Goal: Communication & Community: Answer question/provide support

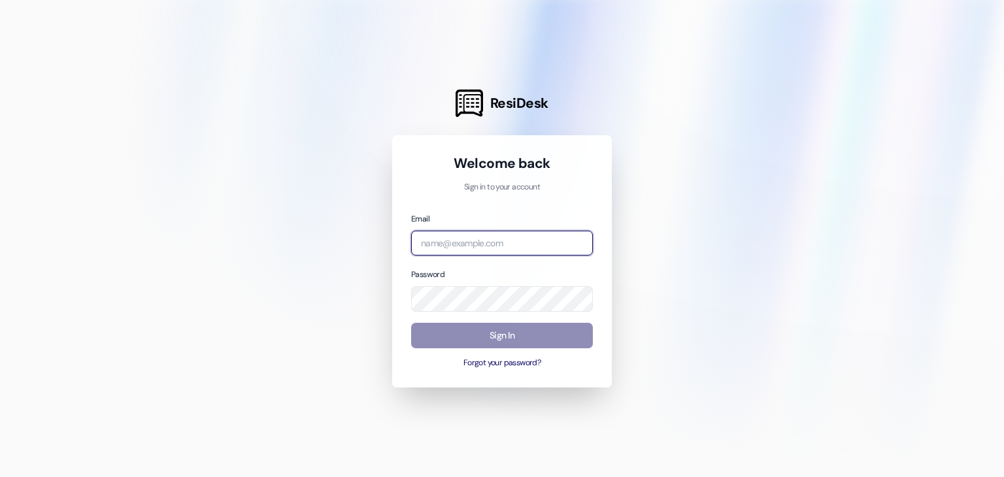
type input "leasing.Abri@redstoneresidential.com"
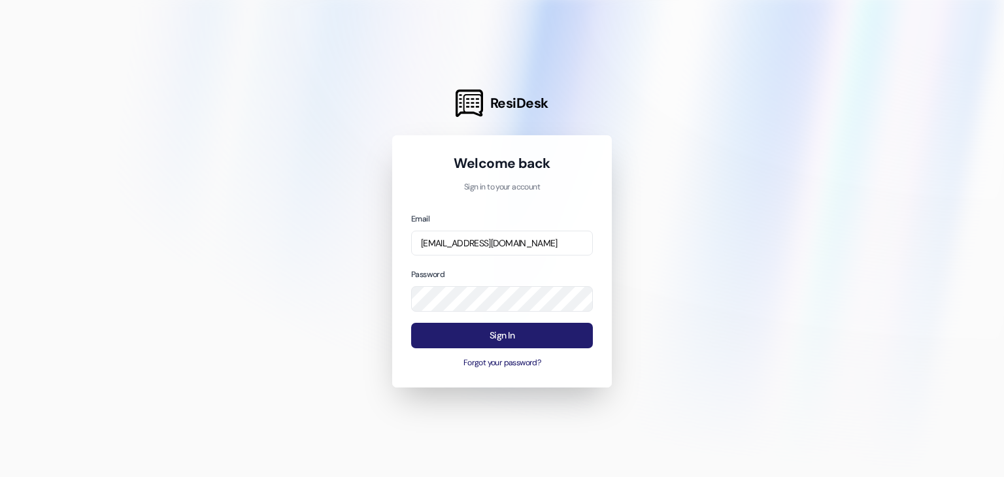
click at [500, 329] on button "Sign In" at bounding box center [502, 335] width 182 height 25
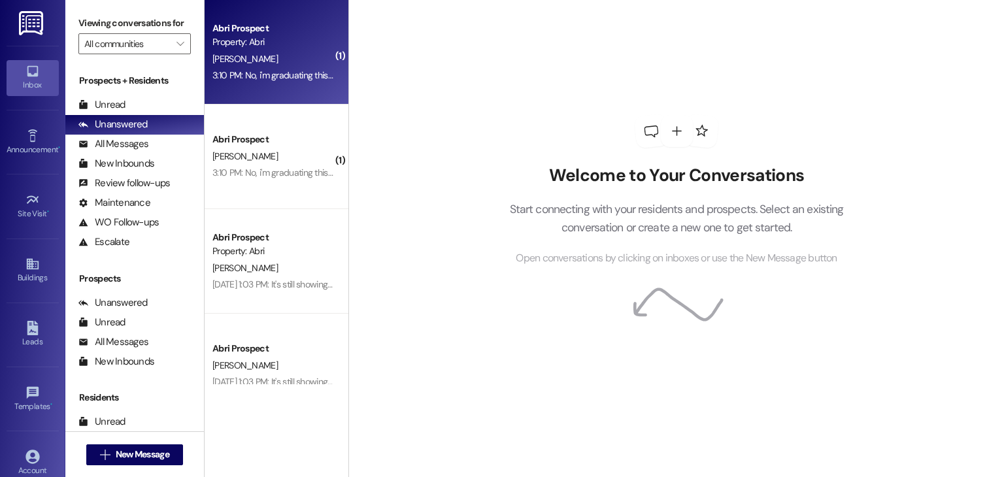
click at [270, 63] on div "P. Young" at bounding box center [272, 59] width 123 height 16
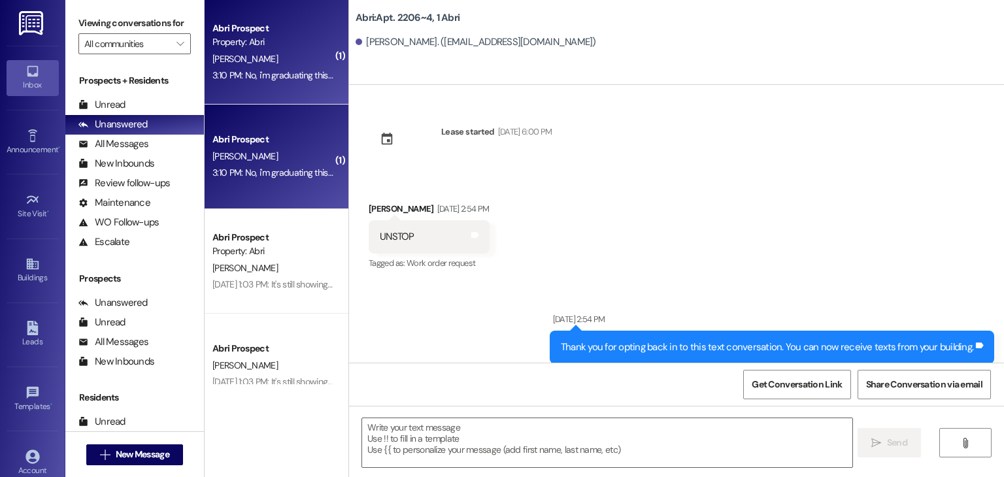
scroll to position [22044, 0]
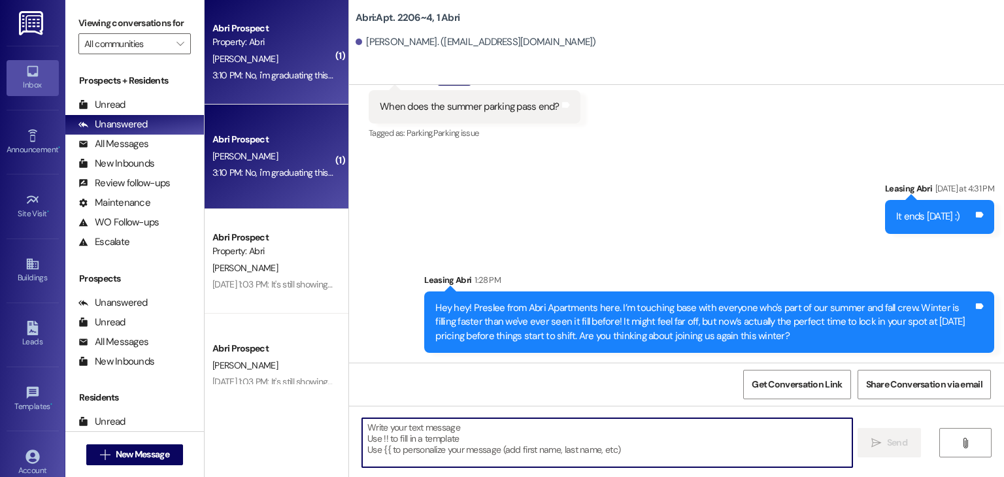
click at [488, 425] on textarea at bounding box center [606, 442] width 489 height 49
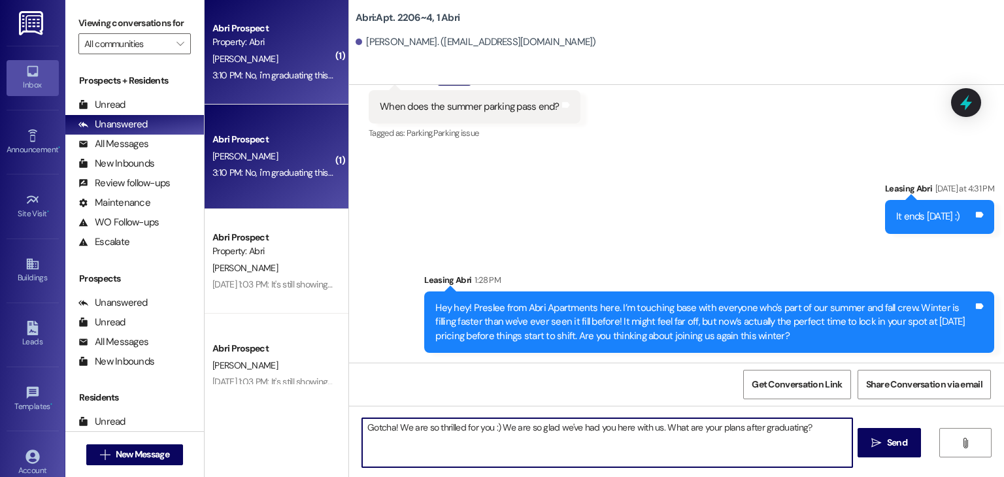
click at [391, 425] on textarea "Gotcha! We are so thrilled for you :) We are so glad we've had you here with us…" at bounding box center [606, 442] width 489 height 49
click at [798, 423] on textarea "Gotcha! We are so thrilled for you :) We are so glad we've had you here with us…" at bounding box center [606, 442] width 489 height 49
click at [656, 431] on textarea "Gotcha! We are so thrilled for you :) We are so glad we've had you here with us…" at bounding box center [606, 442] width 489 height 49
type textarea "Gotcha! We are so thrilled for you :) We are so glad we've had you here with us…"
click at [634, 455] on textarea "Gotcha! We are so thrilled for you :) We are so glad we've had you here with us…" at bounding box center [606, 442] width 489 height 49
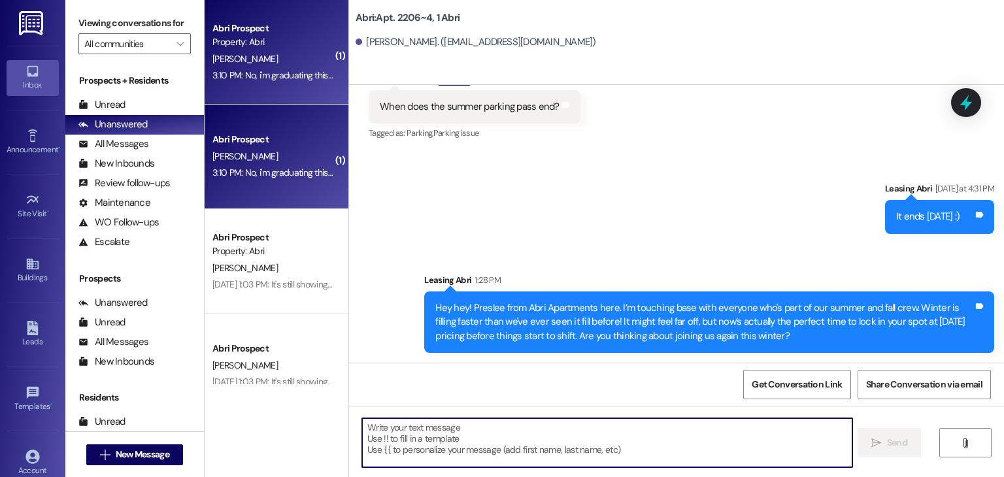
scroll to position [22043, 0]
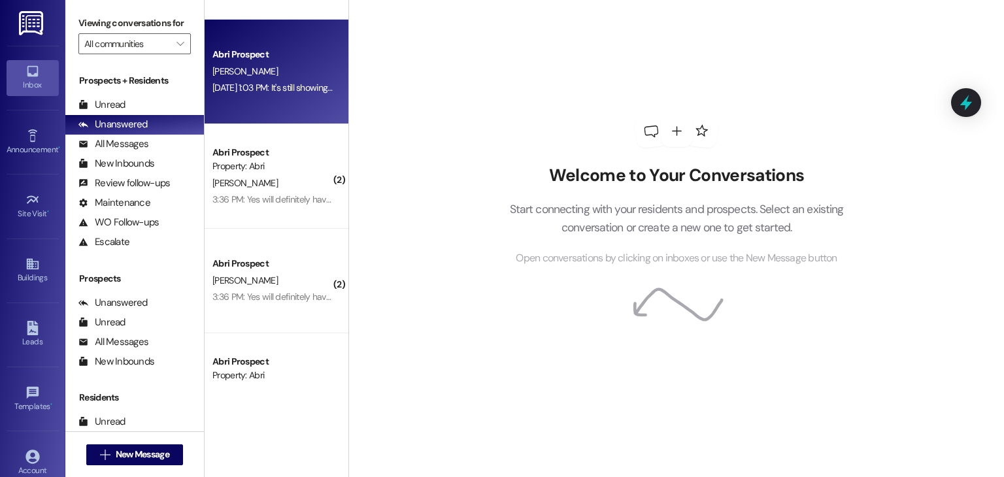
scroll to position [90, 0]
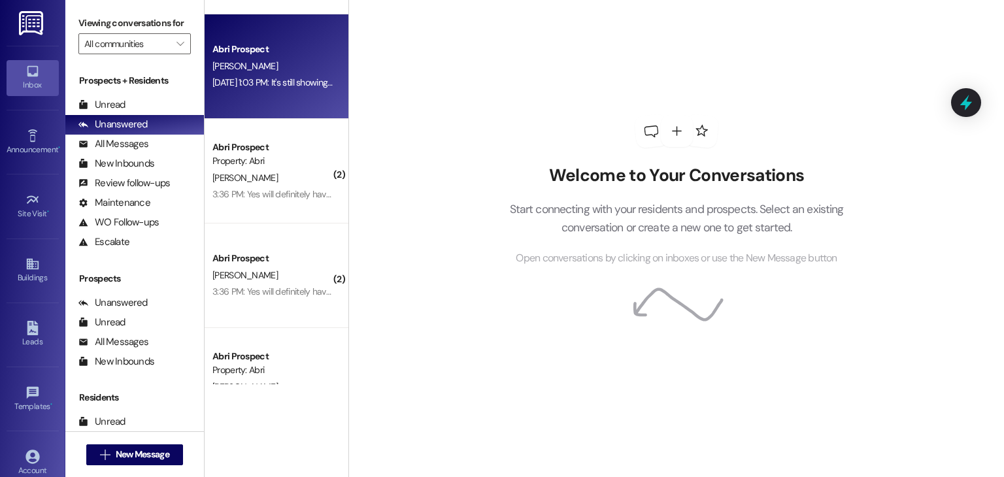
click at [276, 178] on div "[PERSON_NAME]" at bounding box center [272, 178] width 123 height 16
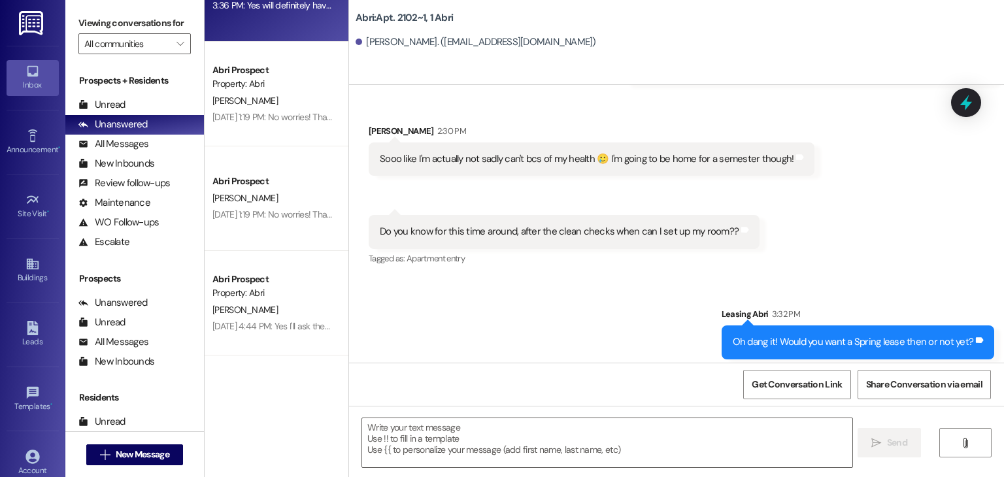
scroll to position [376, 0]
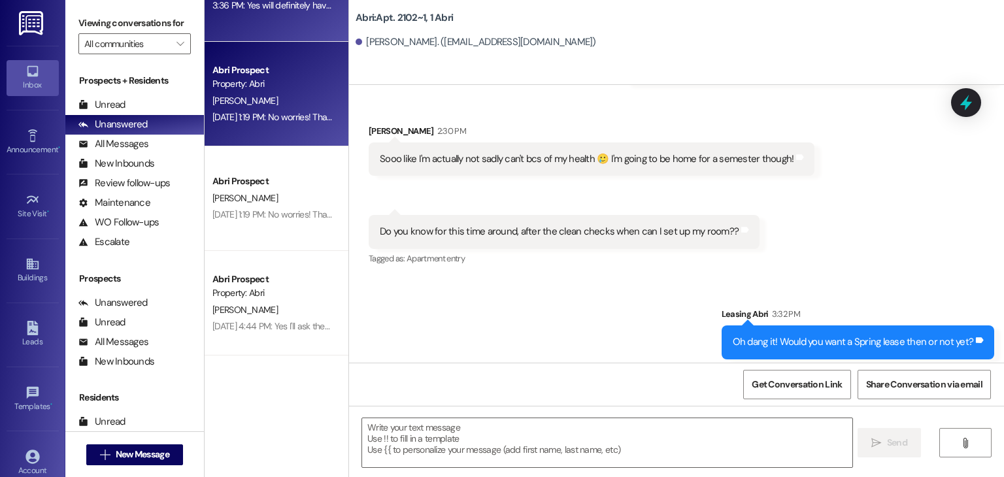
click at [295, 134] on div "Abri Prospect Property: Abri K. Falter Aug 21, 2025 at 1:19 PM: No worries! Tha…" at bounding box center [276, 94] width 144 height 105
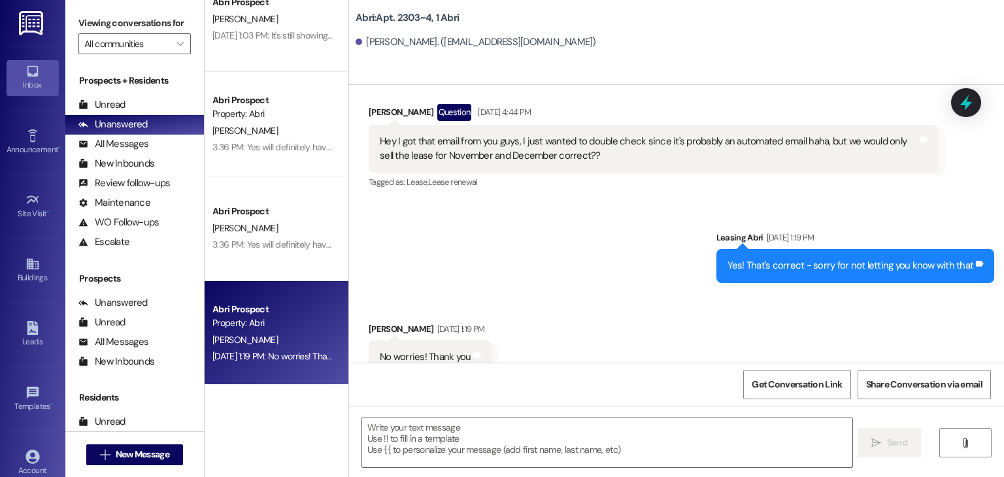
scroll to position [0, 0]
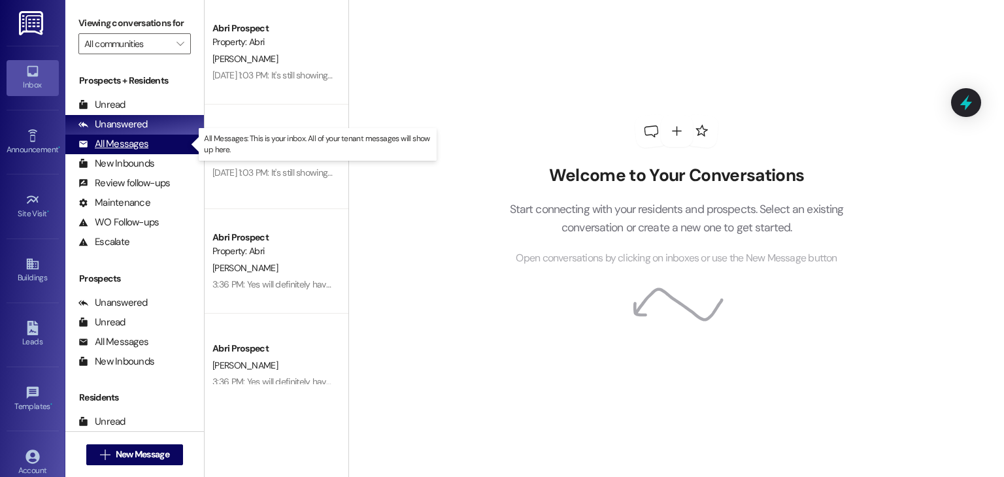
click at [146, 142] on div "All Messages" at bounding box center [113, 144] width 70 height 14
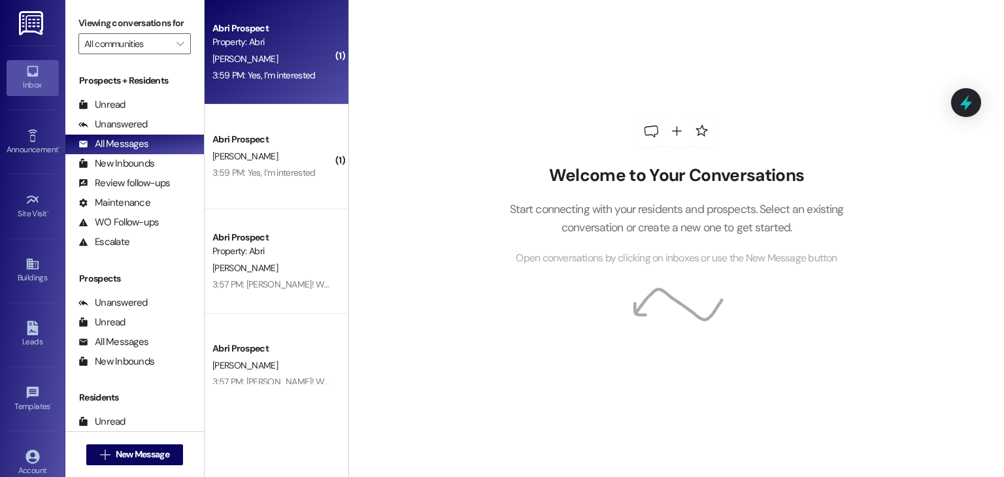
click at [263, 29] on div "Abri Prospect" at bounding box center [272, 29] width 121 height 14
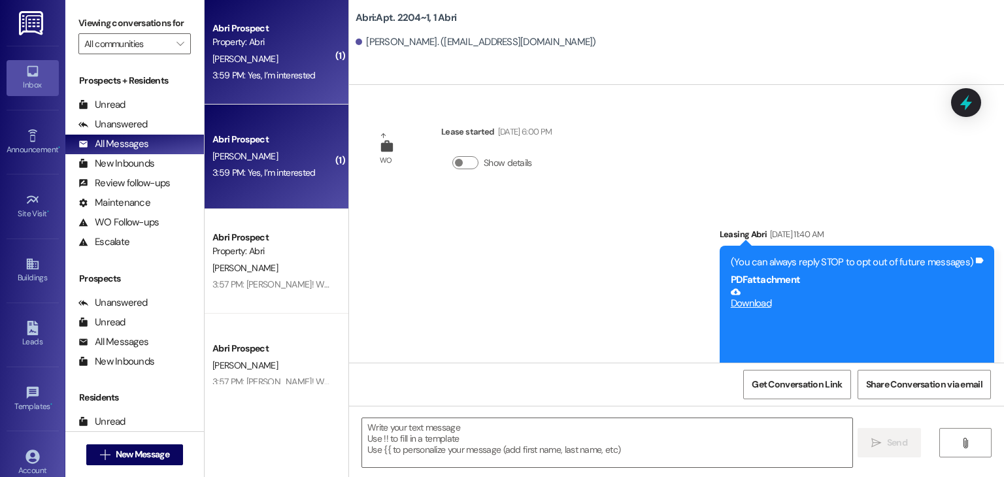
scroll to position [6625, 0]
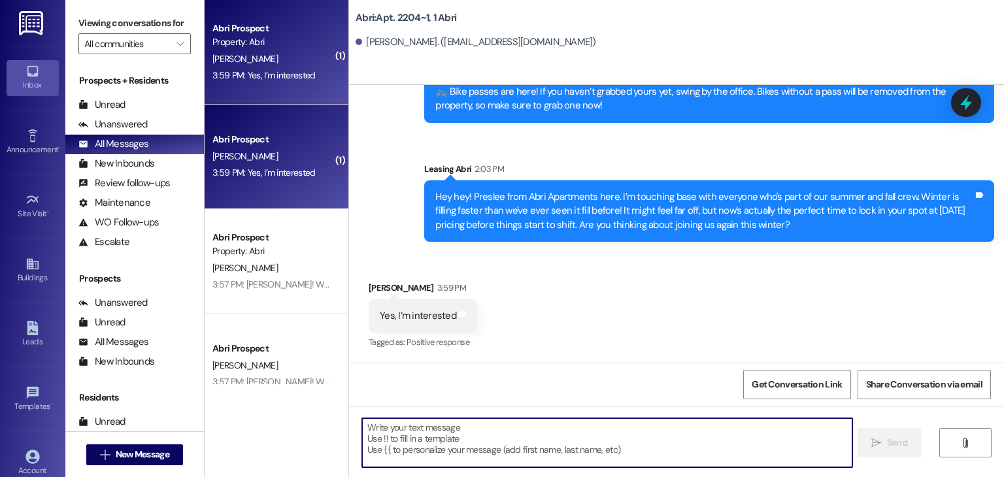
click at [473, 431] on textarea at bounding box center [606, 442] width 489 height 49
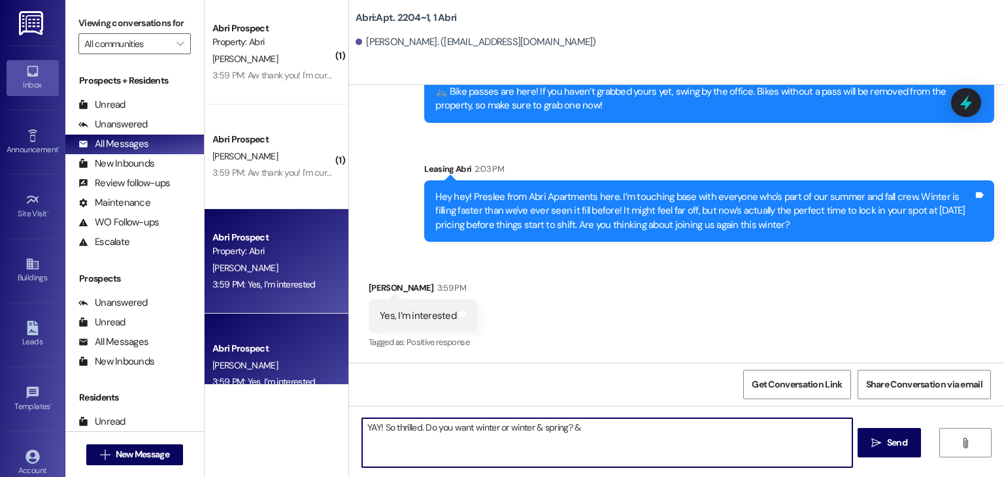
type textarea "YAY! So thrilled. Do you want winter or winter & spring?"
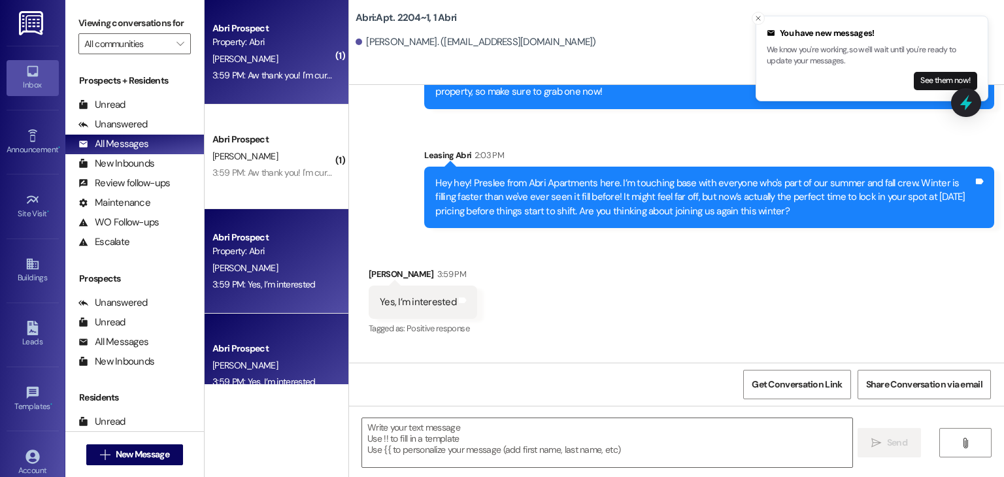
click at [253, 42] on div "Property: Abri" at bounding box center [272, 42] width 121 height 14
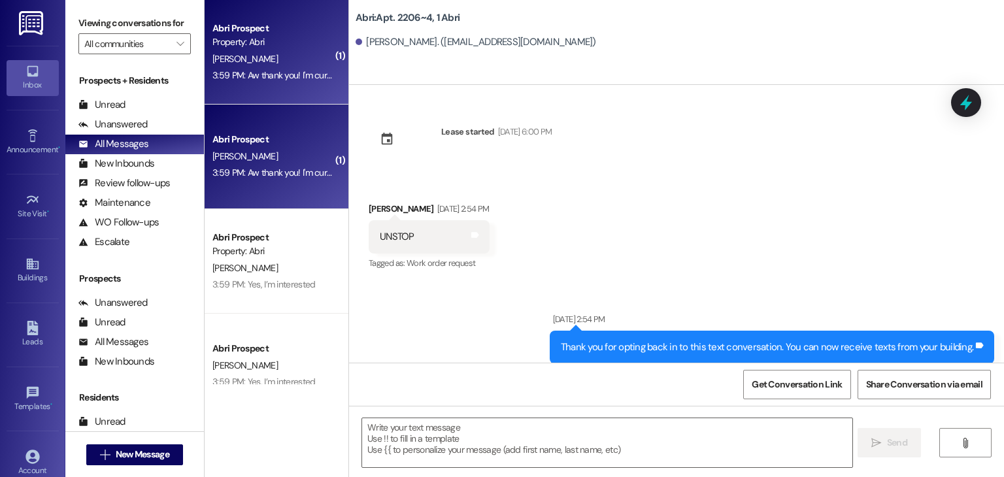
scroll to position [22373, 0]
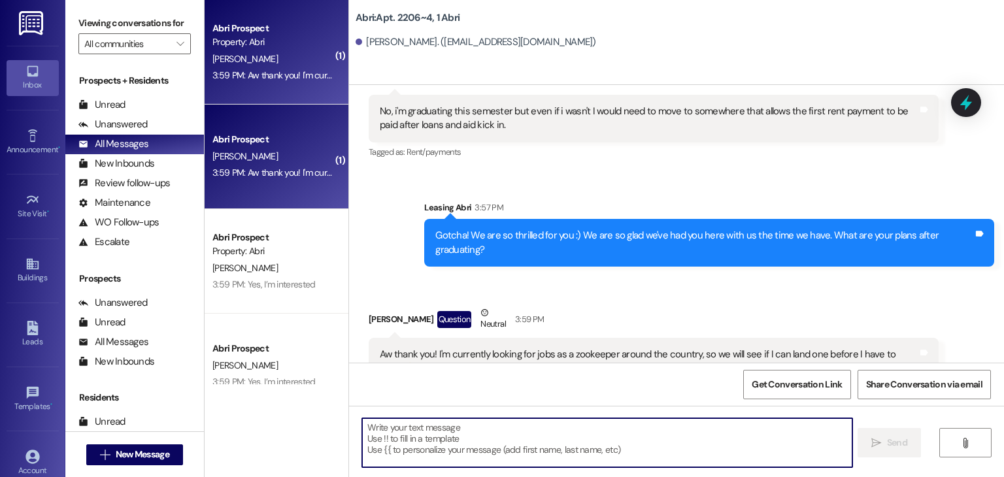
click at [473, 427] on textarea at bounding box center [606, 442] width 489 height 49
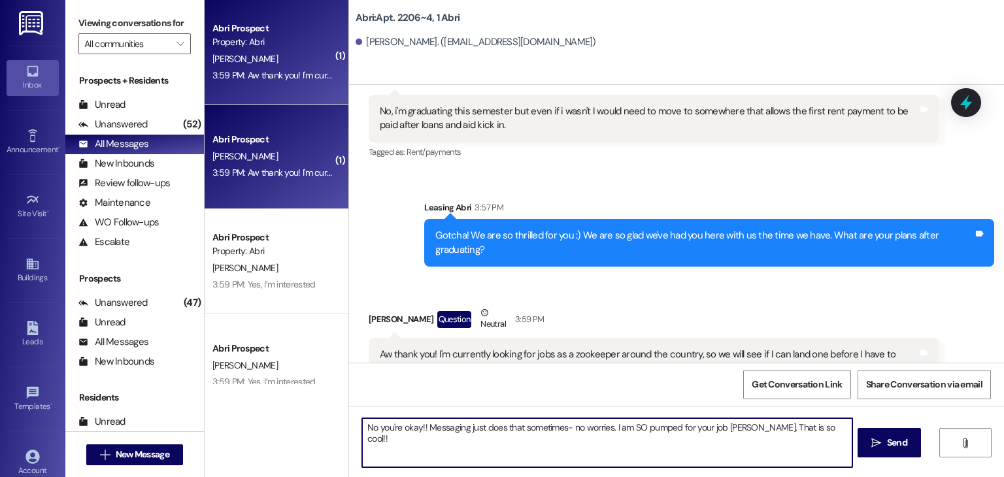
type textarea "No you're okay!! Messaging just does that sometimes- no worries. I am SO pumped…"
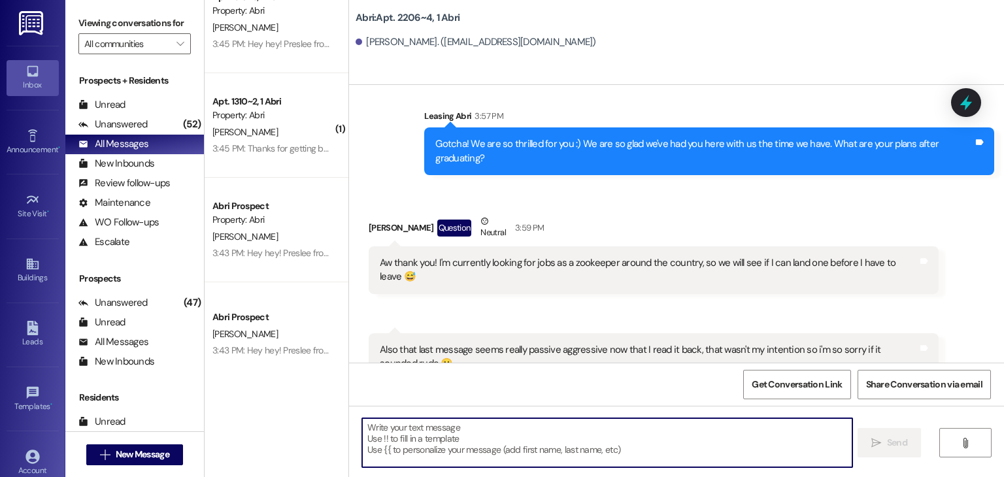
scroll to position [1185, 0]
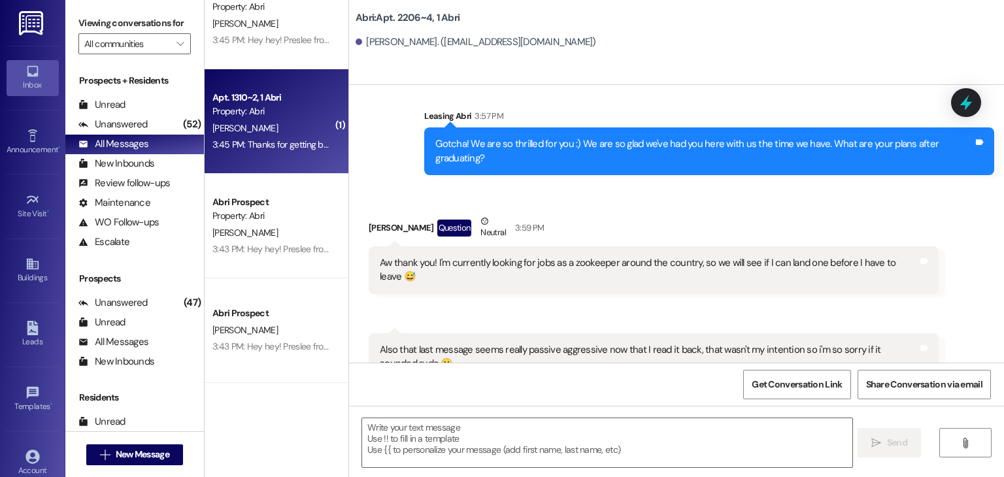
click at [287, 130] on div "[PERSON_NAME]" at bounding box center [272, 128] width 123 height 16
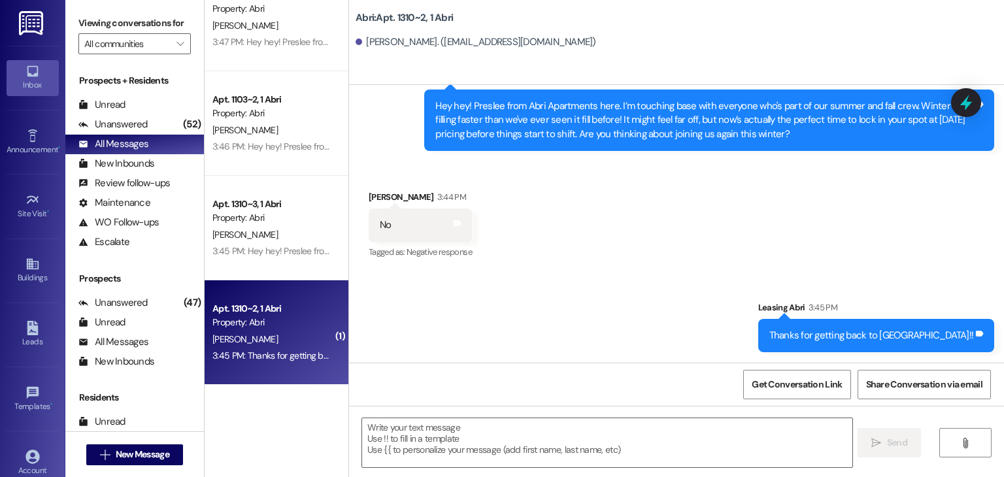
scroll to position [972, 0]
click at [306, 252] on div "3:45 PM: Hey hey! Preslee from Abri Apartments here. I’m touching base with eve…" at bounding box center [986, 253] width 1548 height 12
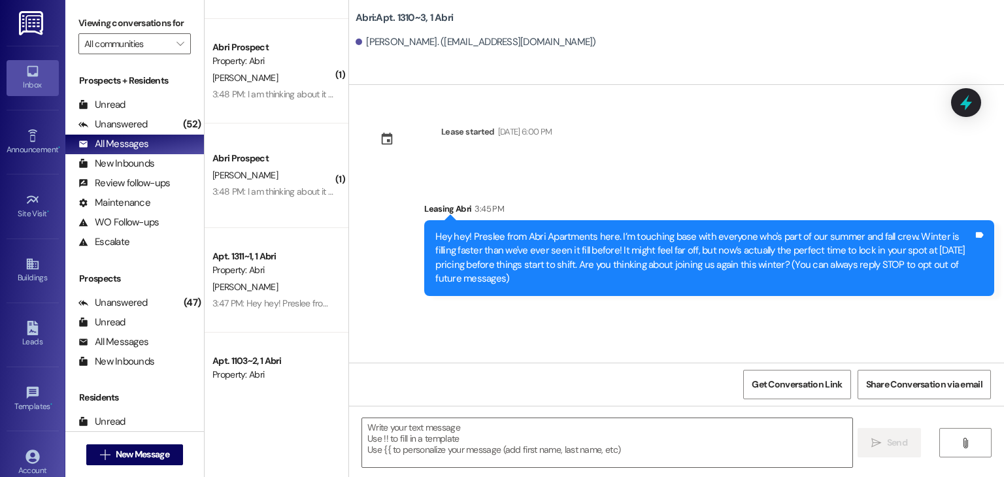
scroll to position [712, 0]
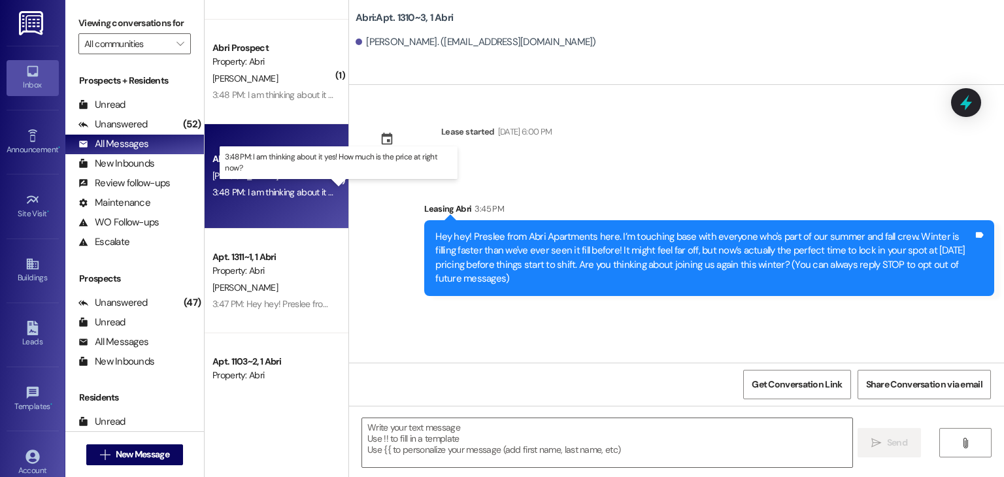
click at [304, 197] on div "3:48 PM: I am thinking about it yes! How much is the price at right now? 3:48 P…" at bounding box center [346, 192] width 269 height 12
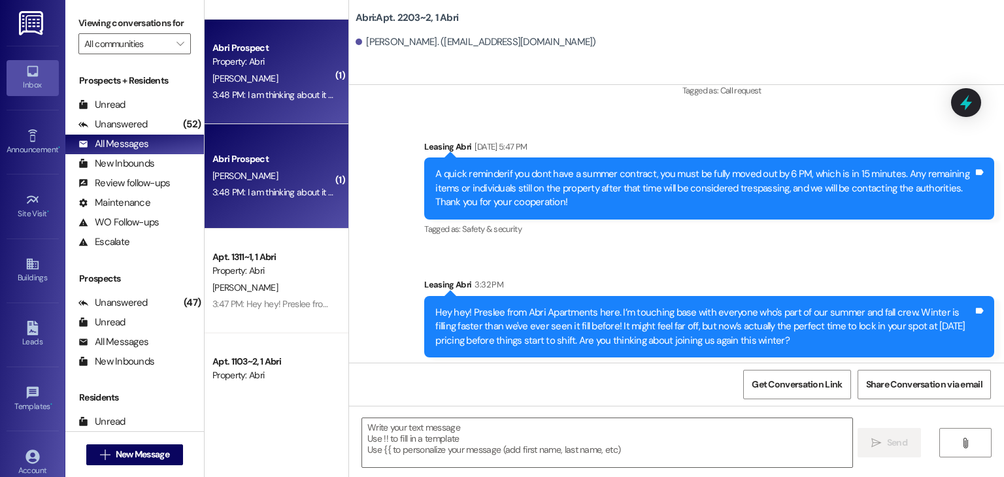
scroll to position [13867, 0]
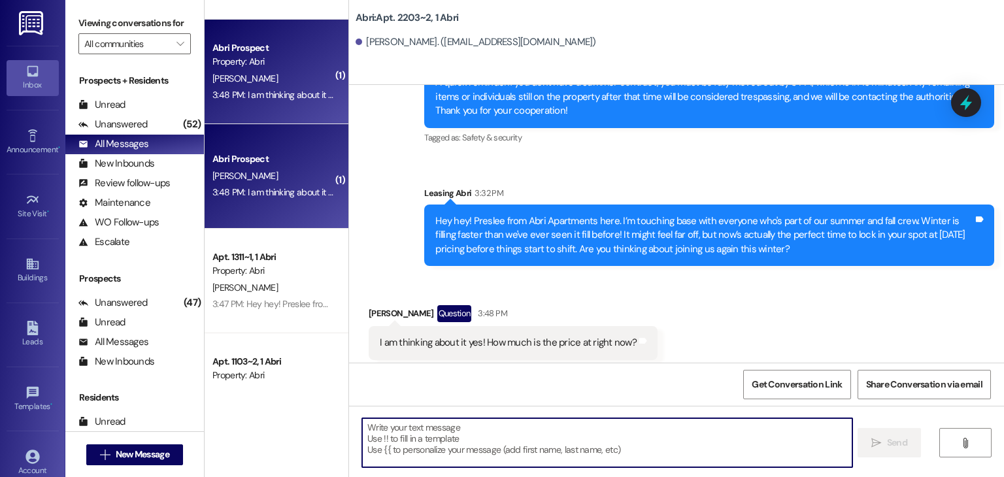
click at [481, 434] on textarea at bounding box center [606, 442] width 489 height 49
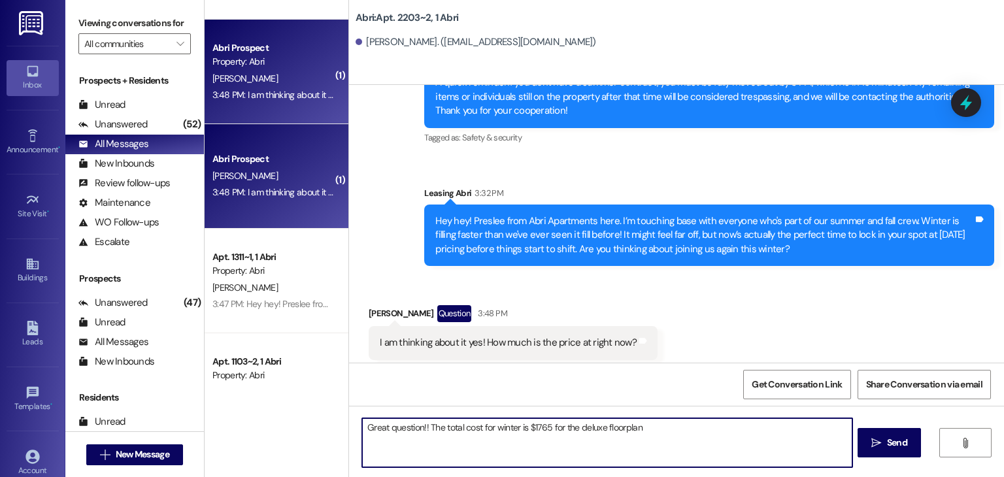
type textarea "Great question!! The total cost for winter is $1765 for the deluxe floorplan!"
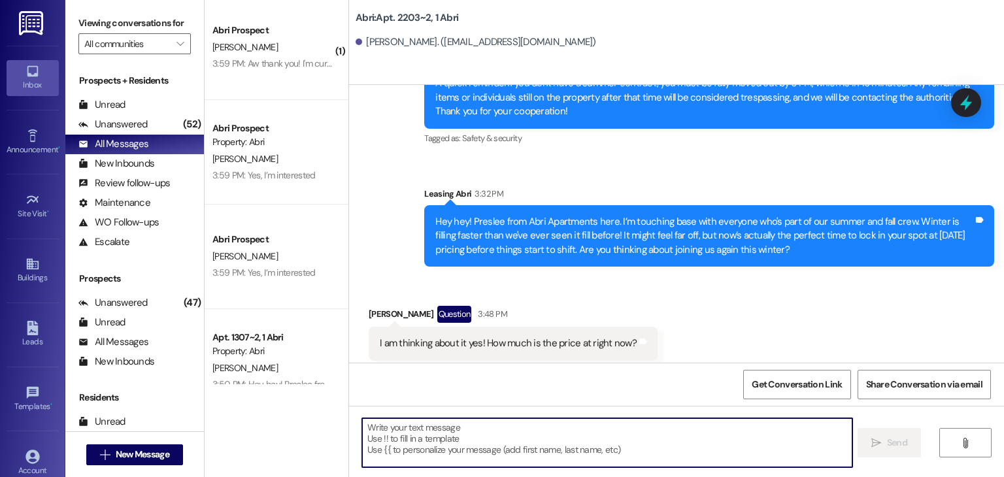
scroll to position [0, 0]
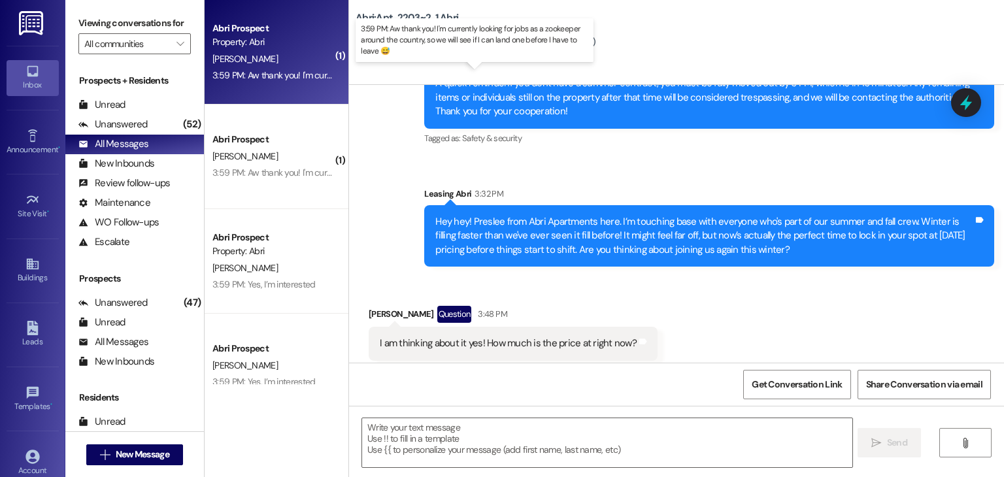
click at [268, 75] on div "3:59 PM: Aw thank you! I'm currently looking for jobs as a zookeeper around the…" at bounding box center [483, 75] width 542 height 12
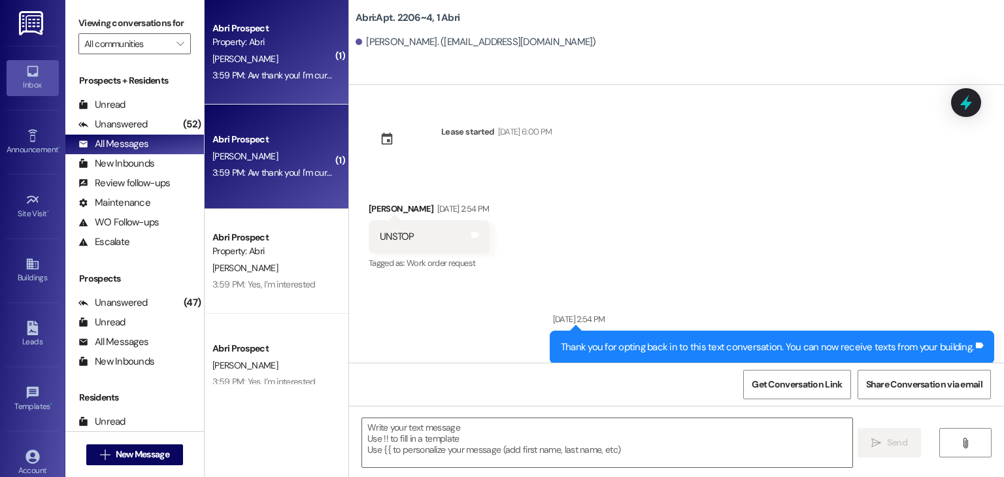
scroll to position [22574, 0]
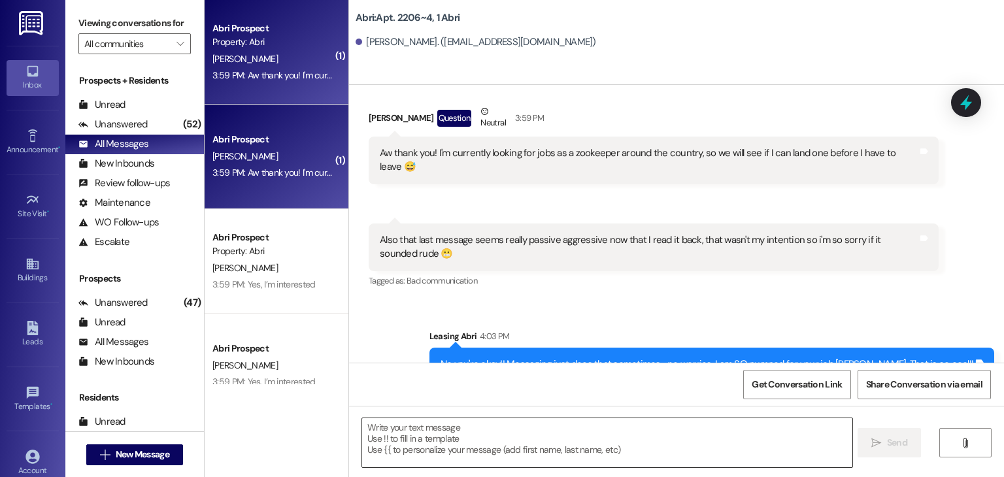
click at [444, 436] on textarea at bounding box center [606, 442] width 489 height 49
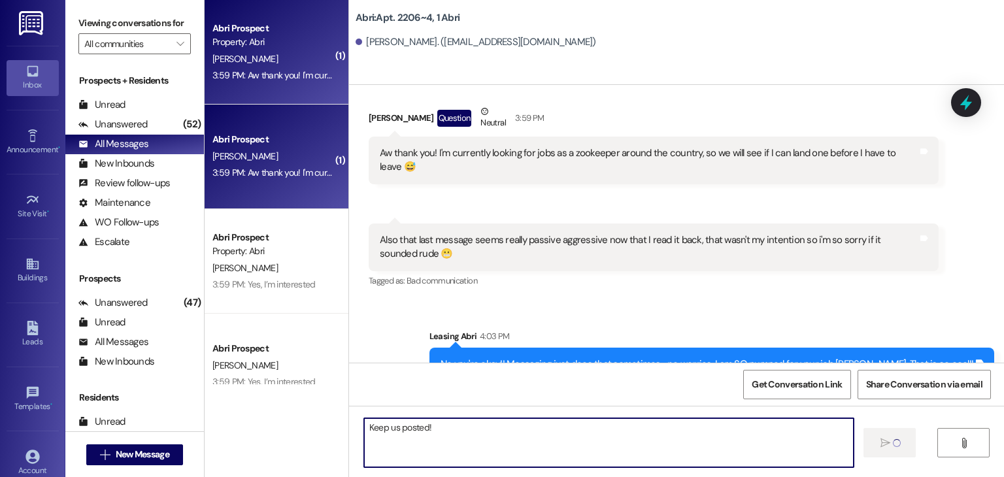
type textarea "Keep us posted!"
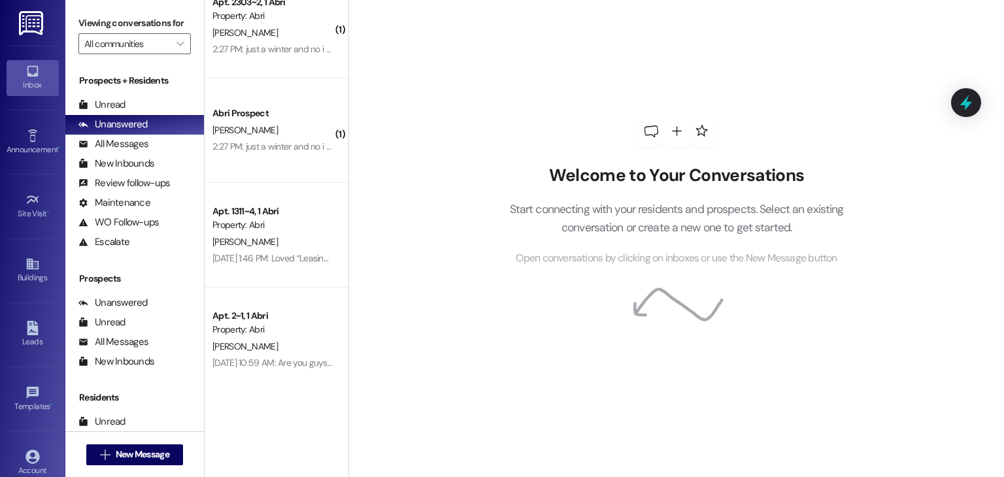
scroll to position [2323, 0]
